Goal: Task Accomplishment & Management: Use online tool/utility

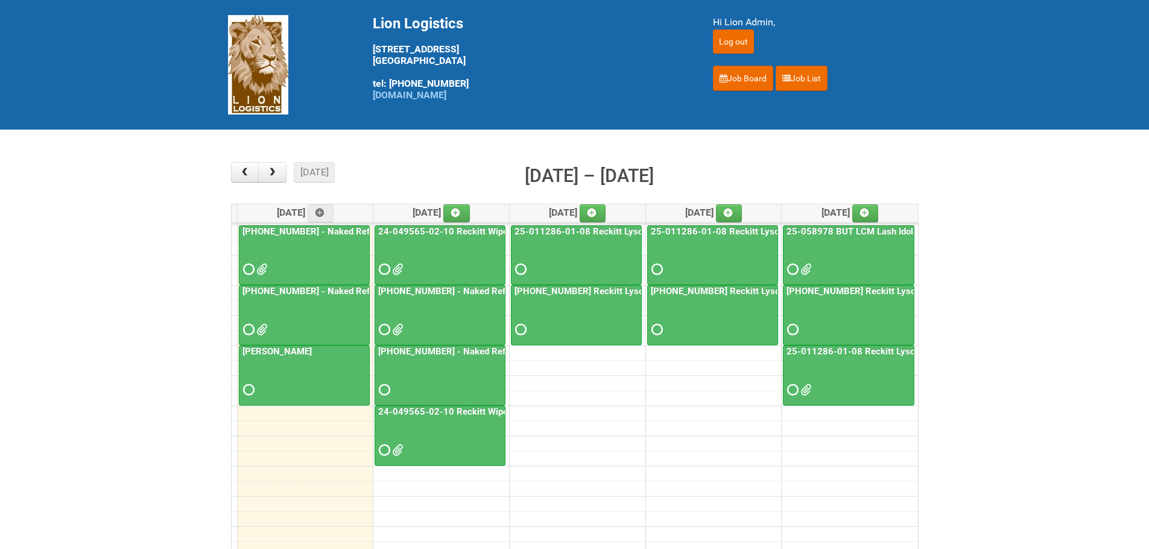
click at [442, 296] on link "[PHONE_NUMBER] - Naked Reformulation - Mailing 2" at bounding box center [486, 291] width 221 height 11
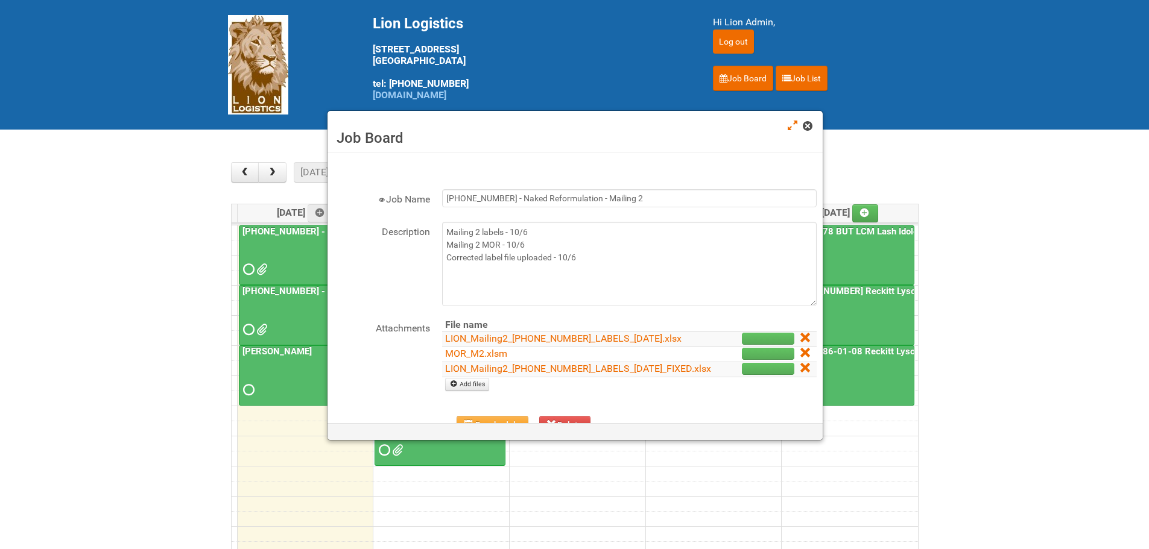
click at [805, 128] on span at bounding box center [807, 126] width 8 height 8
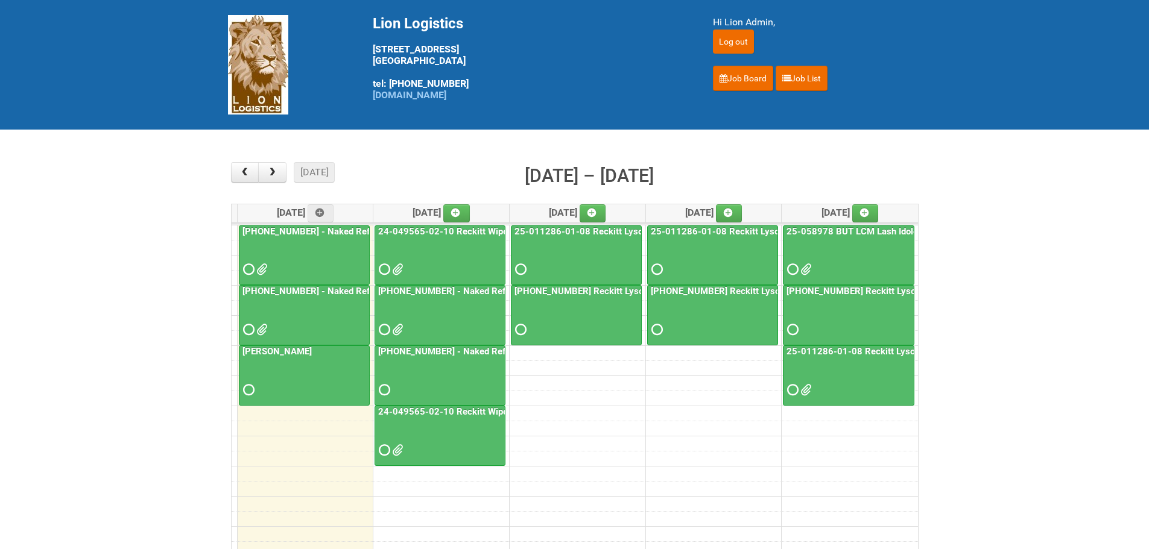
click at [398, 453] on span at bounding box center [396, 450] width 8 height 8
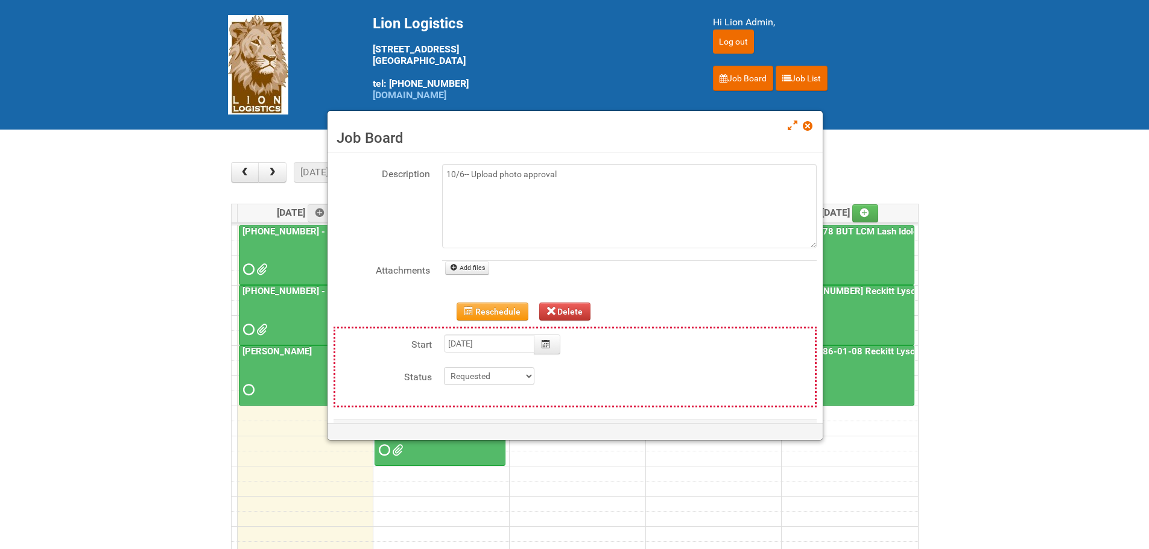
scroll to position [115, 0]
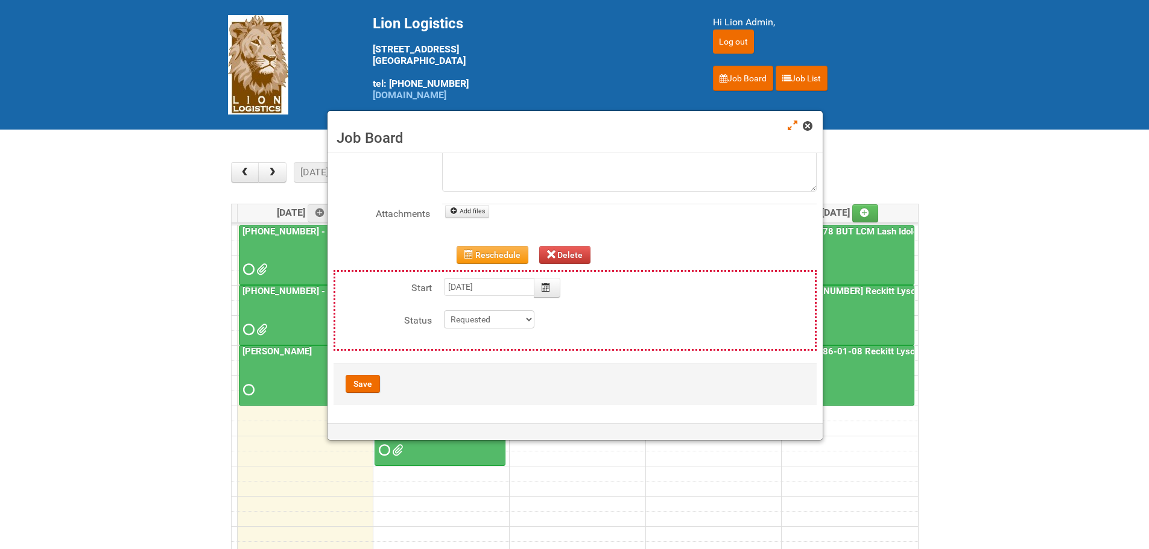
click at [809, 127] on span at bounding box center [807, 126] width 8 height 8
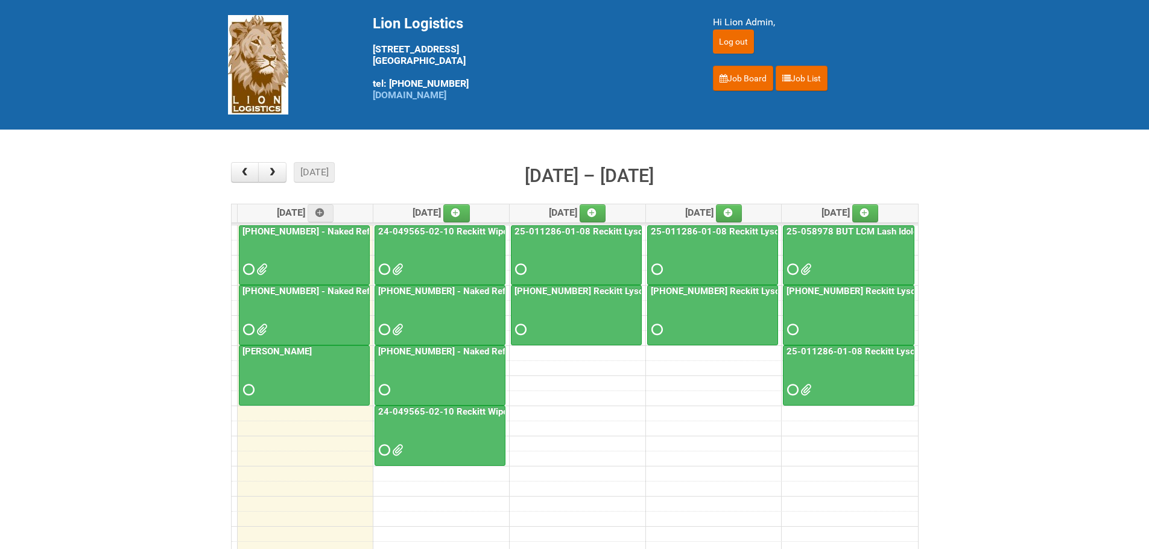
click at [461, 227] on link "24-049565-02-10 Reckitt Wipes HUT Stages 1-3" at bounding box center [479, 231] width 207 height 11
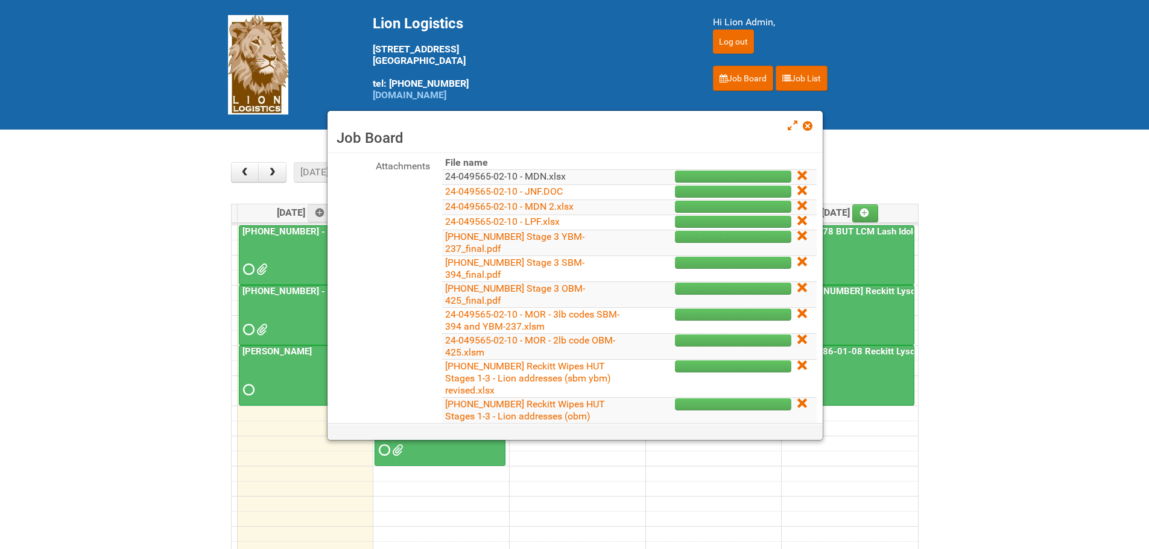
scroll to position [226, 0]
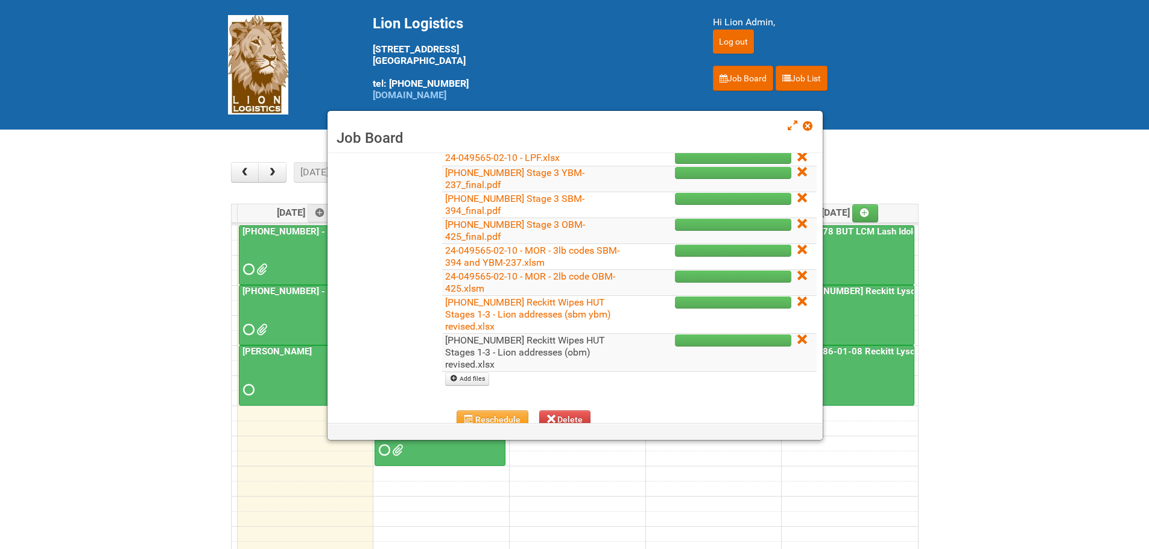
click at [565, 353] on link "[PHONE_NUMBER] Reckitt Wipes HUT Stages 1-3 - Lion addresses (obm) revised.xlsx" at bounding box center [525, 353] width 160 height 36
click at [806, 120] on link at bounding box center [808, 127] width 11 height 14
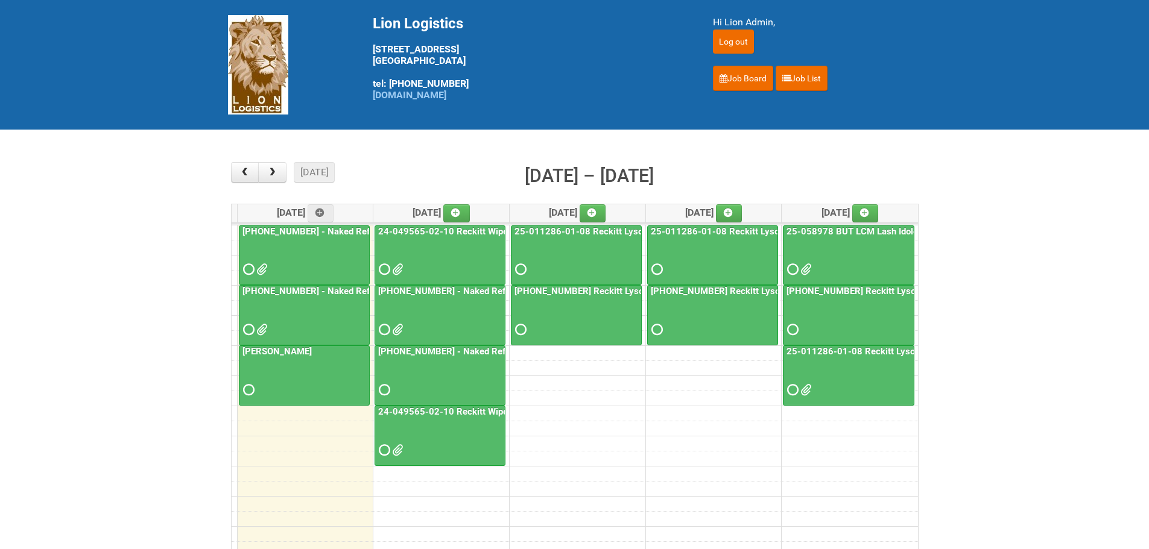
click at [480, 229] on link "24-049565-02-10 Reckitt Wipes HUT Stages 1-3" at bounding box center [479, 231] width 207 height 11
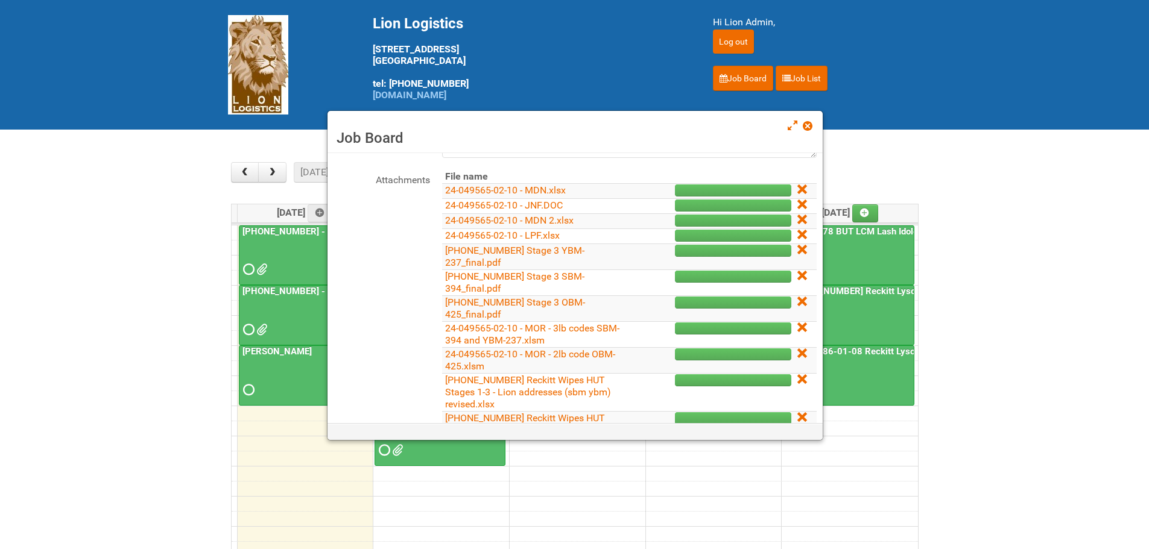
scroll to position [165, 0]
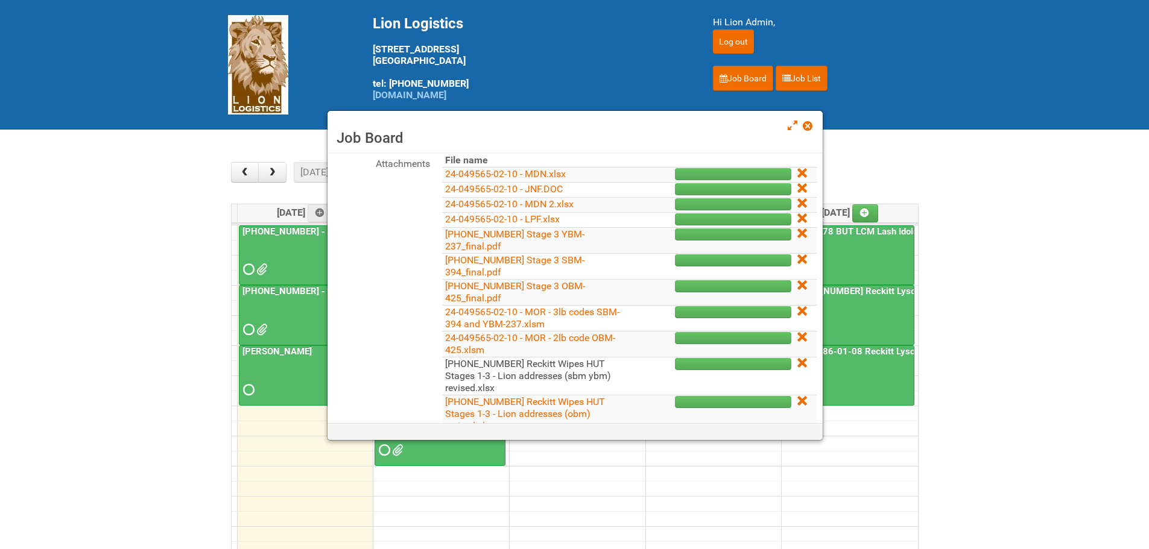
click at [565, 379] on link "[PHONE_NUMBER] Reckitt Wipes HUT Stages 1-3 - Lion addresses (sbm ybm) revised.…" at bounding box center [528, 376] width 166 height 36
click at [811, 127] on span at bounding box center [807, 126] width 8 height 8
